Goal: Find specific page/section: Find specific page/section

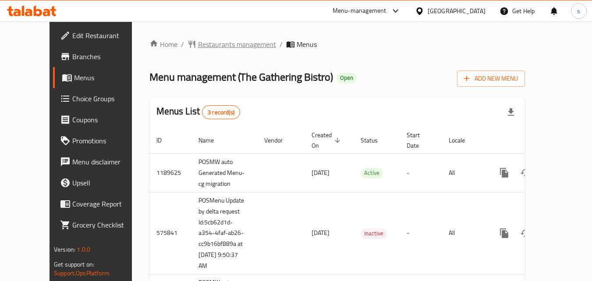
click at [213, 46] on span "Restaurants management" at bounding box center [237, 44] width 78 height 11
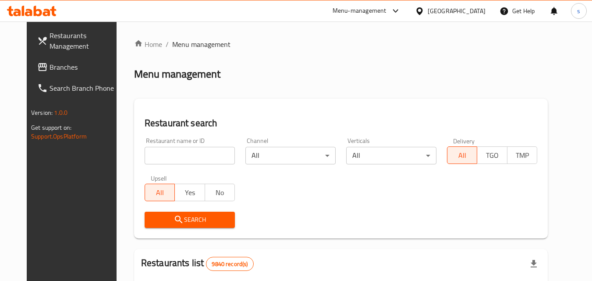
click at [201, 159] on input "search" at bounding box center [190, 156] width 90 height 18
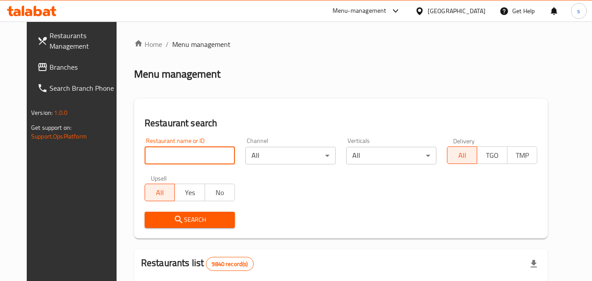
paste input "24540"
type input "24540"
click button "Search" at bounding box center [190, 220] width 90 height 16
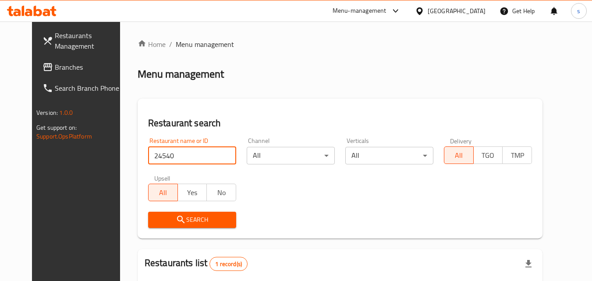
scroll to position [103, 0]
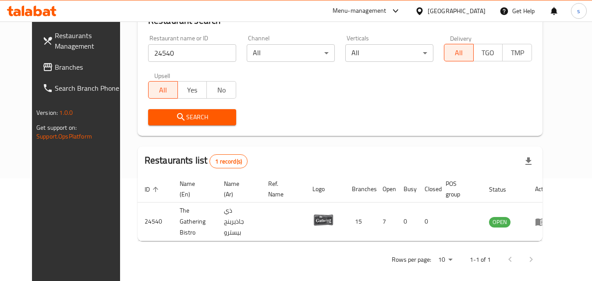
click at [474, 13] on div "[GEOGRAPHIC_DATA]" at bounding box center [457, 11] width 58 height 10
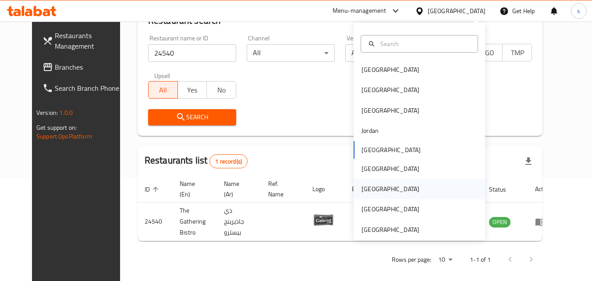
click at [361, 188] on div "[GEOGRAPHIC_DATA]" at bounding box center [390, 189] width 58 height 10
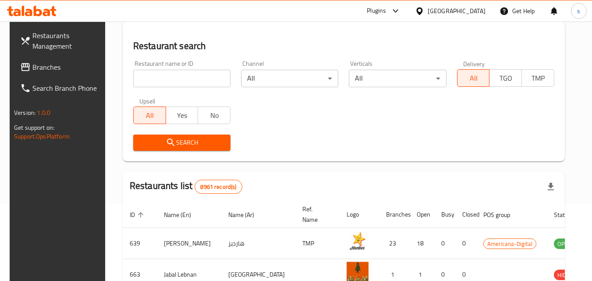
scroll to position [103, 0]
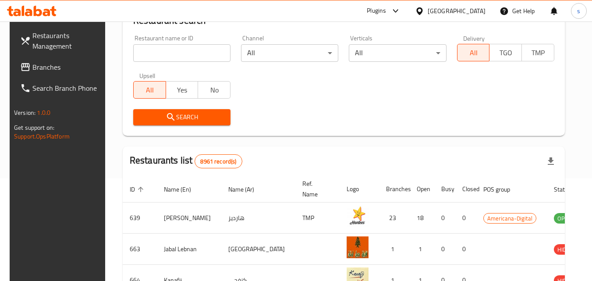
click at [46, 68] on span "Branches" at bounding box center [66, 67] width 69 height 11
